Goal: Transaction & Acquisition: Purchase product/service

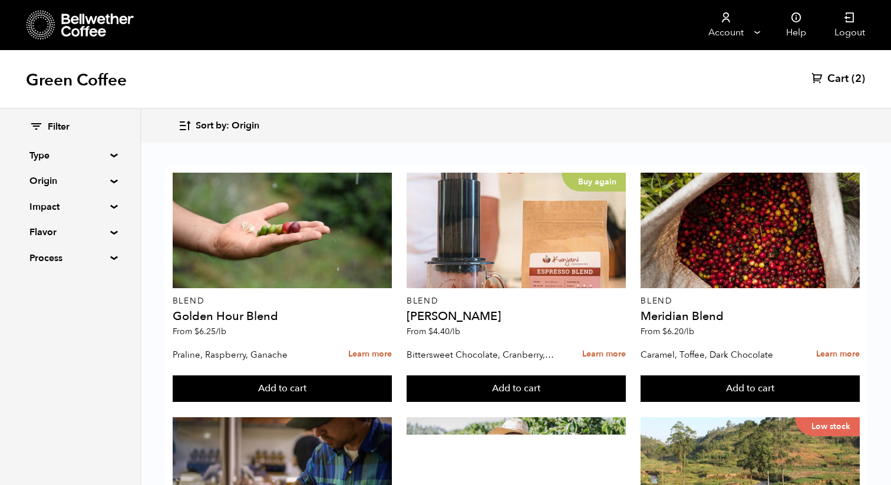
click at [203, 127] on span "Sort by: Origin" at bounding box center [228, 126] width 64 height 13
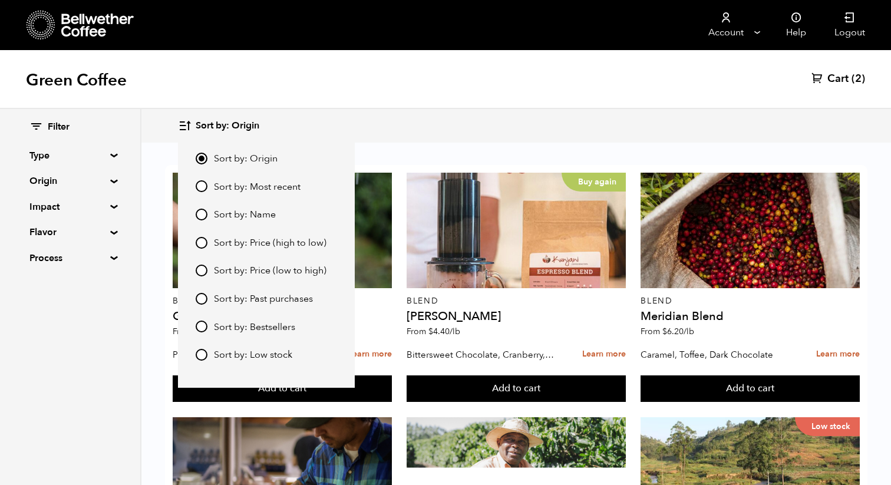
click at [203, 179] on div "Sort by: Origin Sort by: Most recent Sort by: Name Sort by: Price (high to low)…" at bounding box center [266, 256] width 141 height 210
click at [203, 185] on input "Sort by: Most recent" at bounding box center [202, 186] width 12 height 12
radio input "true"
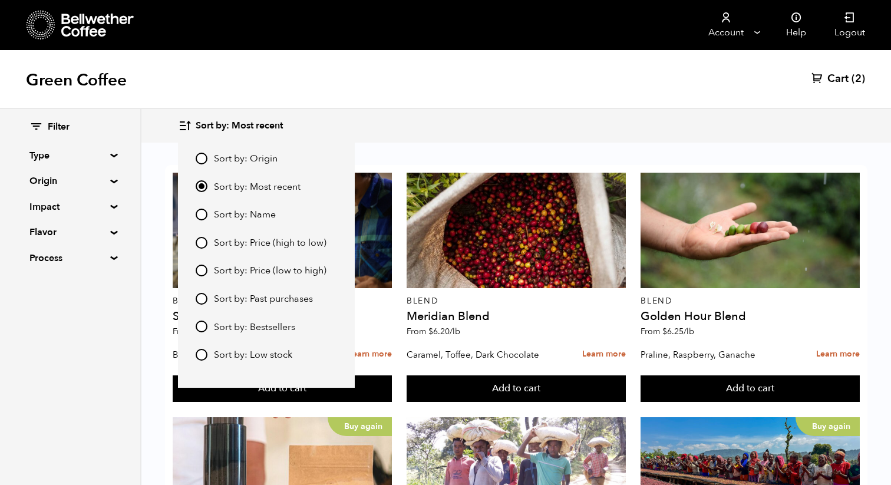
click at [353, 125] on div "Sort by: Most recent Sort by: Origin Sort by: Most recent Sort by: Name Sort by…" at bounding box center [516, 126] width 676 height 28
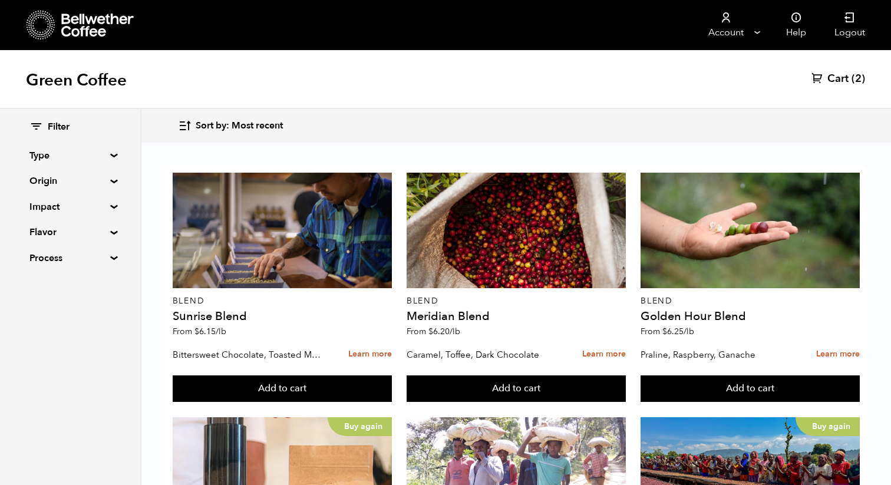
scroll to position [809, 0]
click at [98, 177] on summary "Origin" at bounding box center [69, 181] width 81 height 14
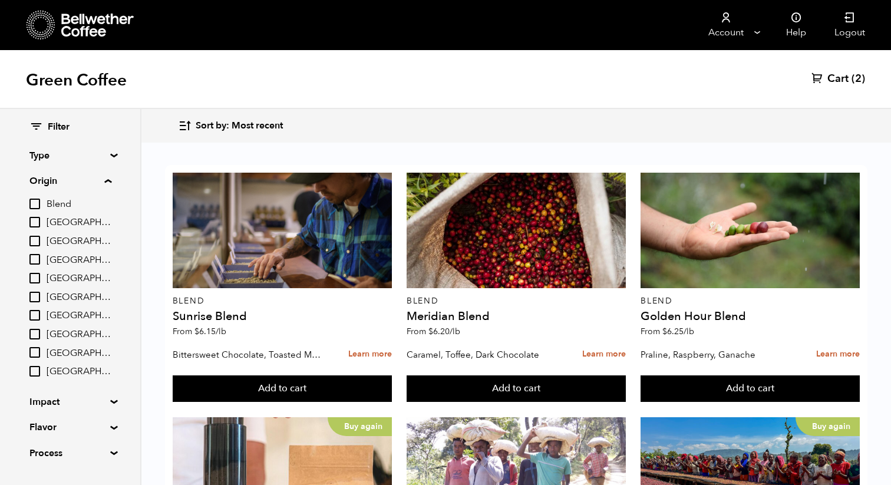
click at [57, 353] on span "[GEOGRAPHIC_DATA]" at bounding box center [79, 353] width 65 height 13
click at [0, 0] on input "[GEOGRAPHIC_DATA]" at bounding box center [0, 0] width 0 height 0
checkbox input "true"
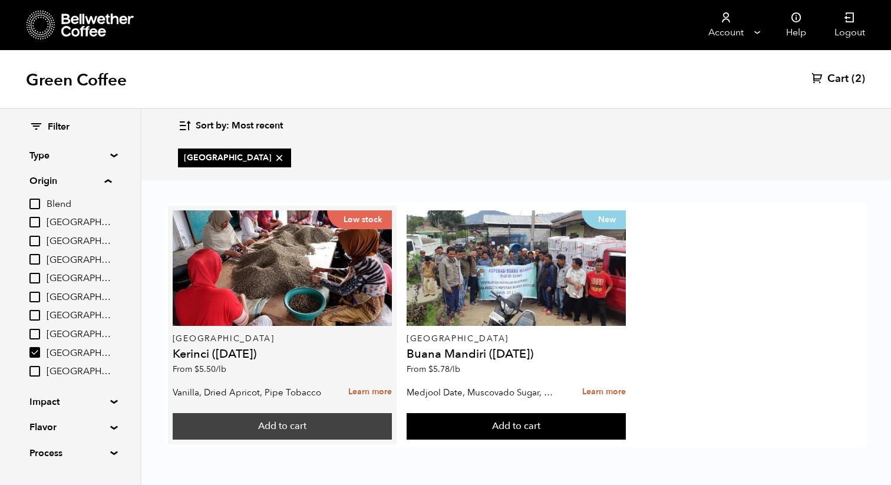
click at [226, 424] on button "Add to cart" at bounding box center [282, 426] width 219 height 27
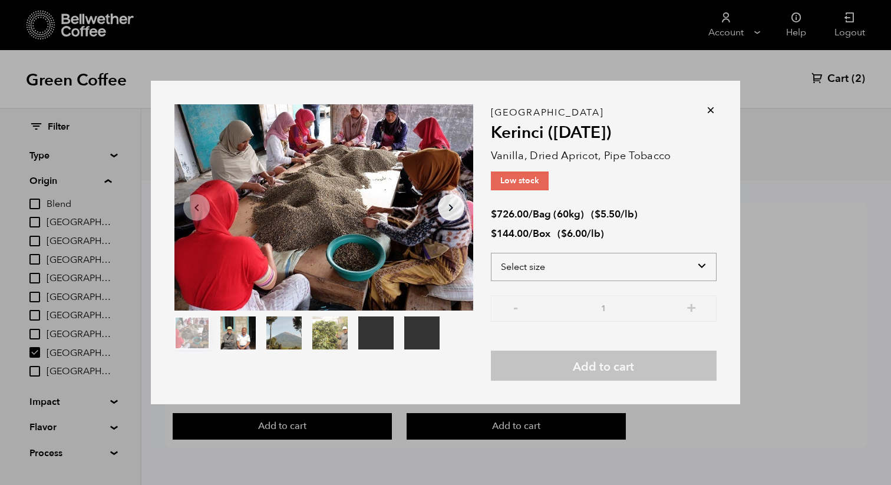
click at [533, 271] on select "Select size Bag (60kg) (132 lbs) Box (24 lbs)" at bounding box center [604, 267] width 226 height 28
select select "bag-3"
click at [491, 253] on select "Select size Bag (60kg) (132 lbs) Box (24 lbs)" at bounding box center [604, 267] width 226 height 28
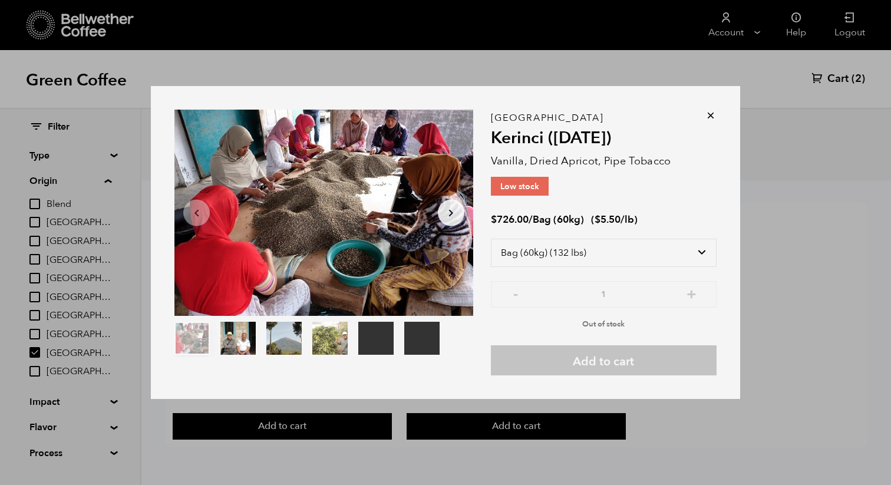
click at [709, 117] on icon at bounding box center [711, 116] width 12 height 12
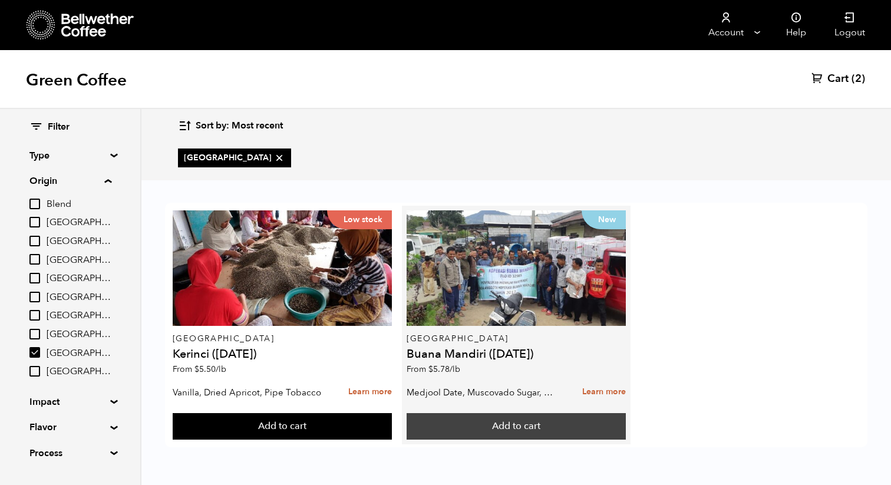
click at [545, 434] on button "Add to cart" at bounding box center [516, 426] width 219 height 27
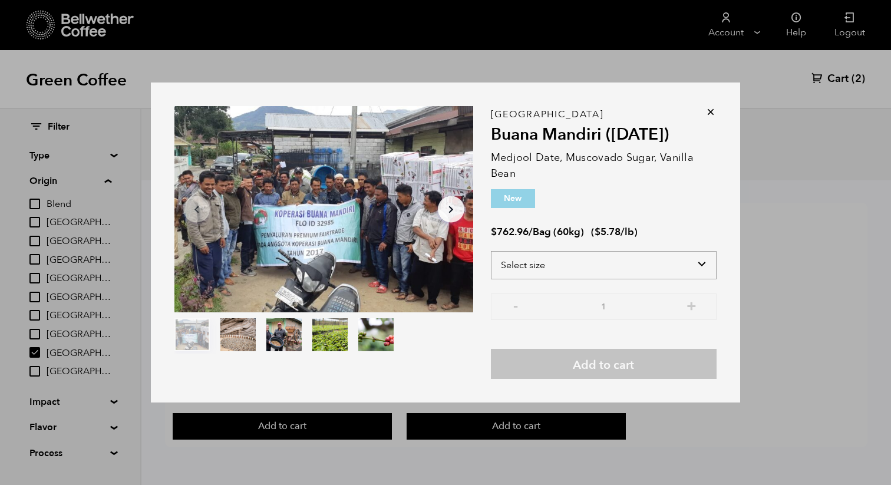
click at [596, 263] on select "Select size Bag (60kg) (132 lbs)" at bounding box center [604, 265] width 226 height 28
select select "bag-3"
click at [491, 251] on select "Select size Bag (60kg) (132 lbs)" at bounding box center [604, 265] width 226 height 28
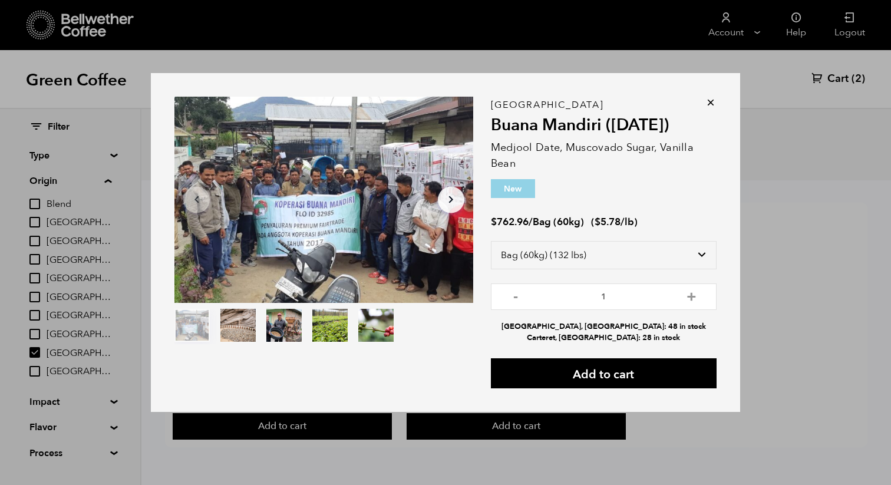
click at [711, 103] on icon at bounding box center [711, 103] width 12 height 12
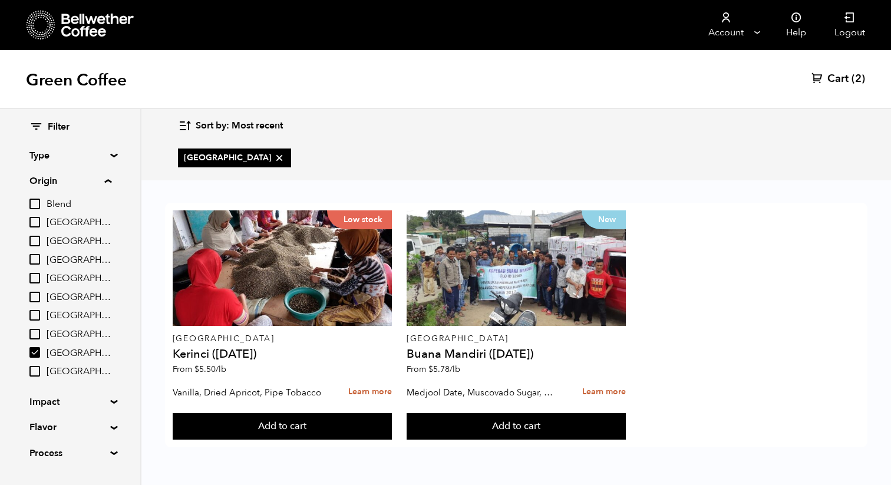
click at [274, 161] on icon at bounding box center [280, 158] width 12 height 12
checkbox input "false"
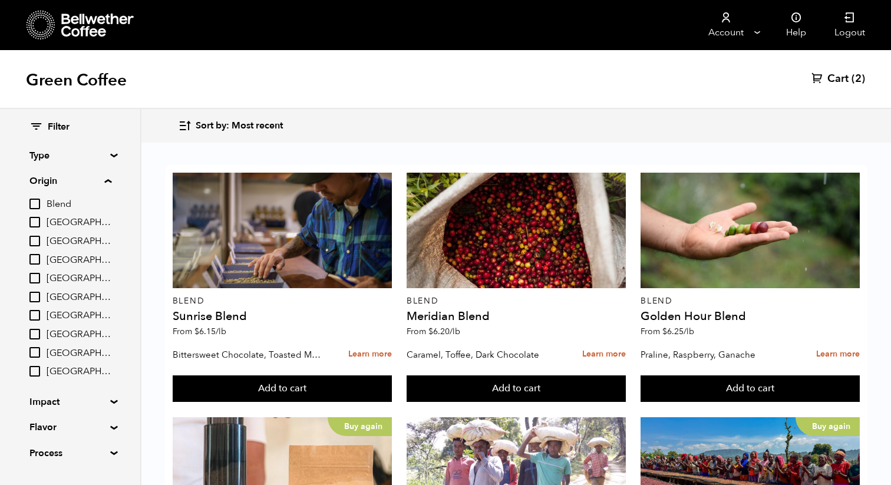
scroll to position [1129, 0]
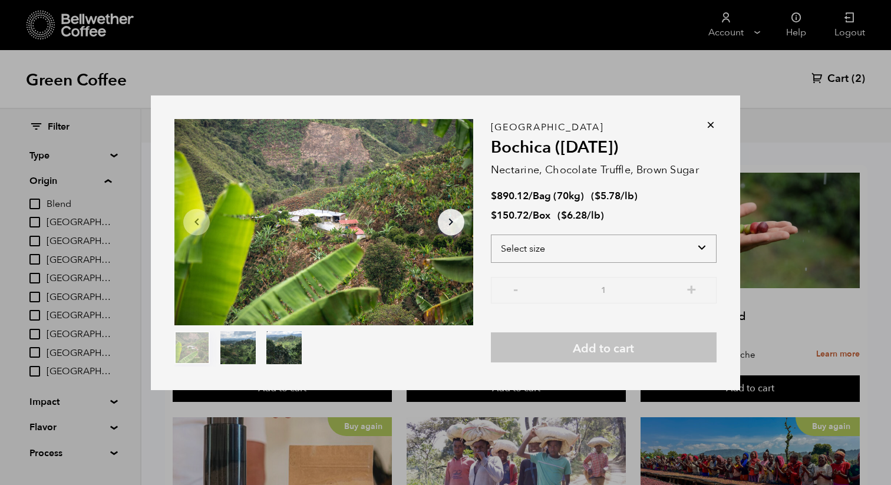
click at [545, 241] on select "Select size Bag (70kg) (154 lbs) Box (24 lbs)" at bounding box center [604, 249] width 226 height 28
select select "bag"
click at [491, 235] on select "Select size Bag (70kg) (154 lbs) Box (24 lbs)" at bounding box center [604, 249] width 226 height 28
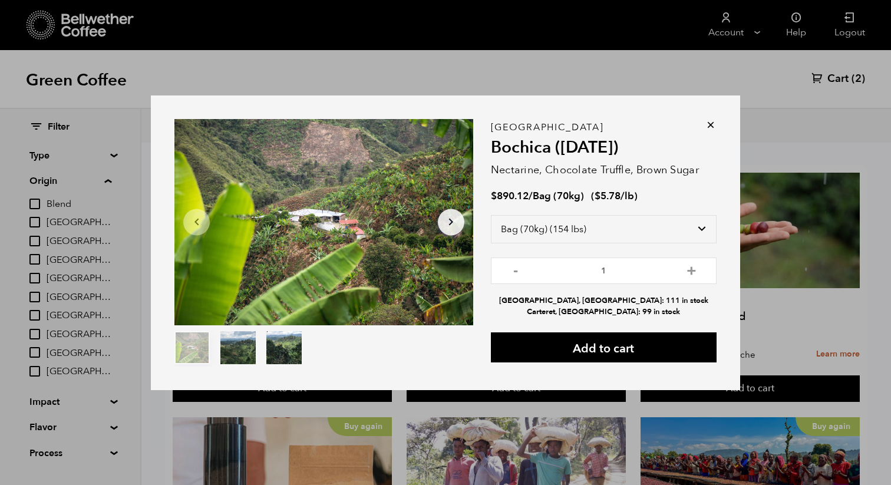
click at [713, 127] on icon at bounding box center [711, 125] width 12 height 12
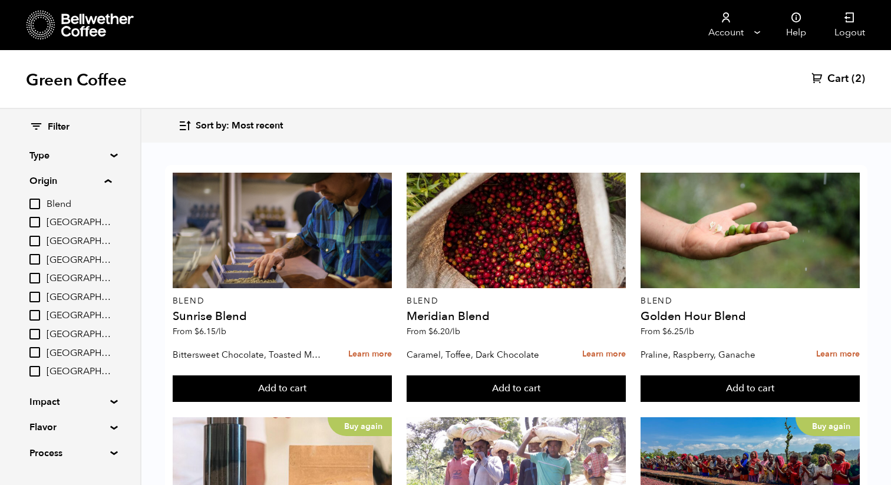
scroll to position [0, 0]
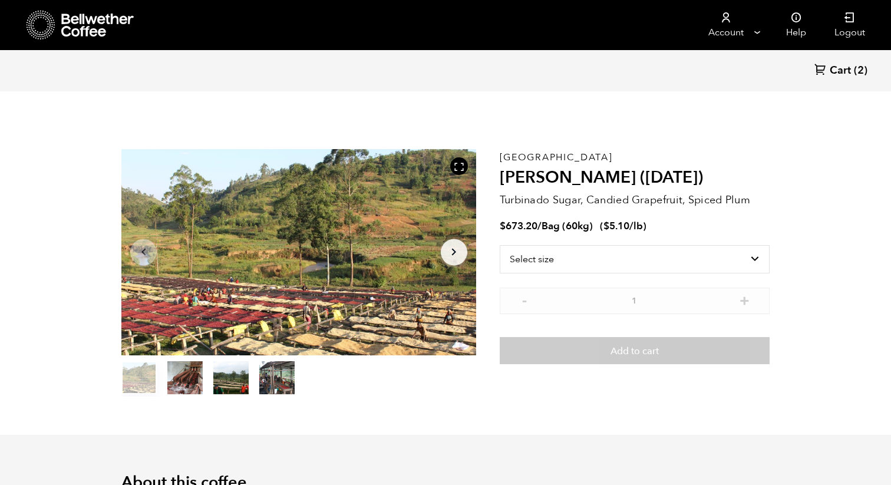
scroll to position [513, 628]
click at [585, 253] on select "Select size Bag (60kg) (132 lbs)" at bounding box center [635, 259] width 270 height 28
select select "bag-3"
click at [500, 245] on select "Select size Bag (60kg) (132 lbs)" at bounding box center [635, 259] width 270 height 28
